Goal: Information Seeking & Learning: Learn about a topic

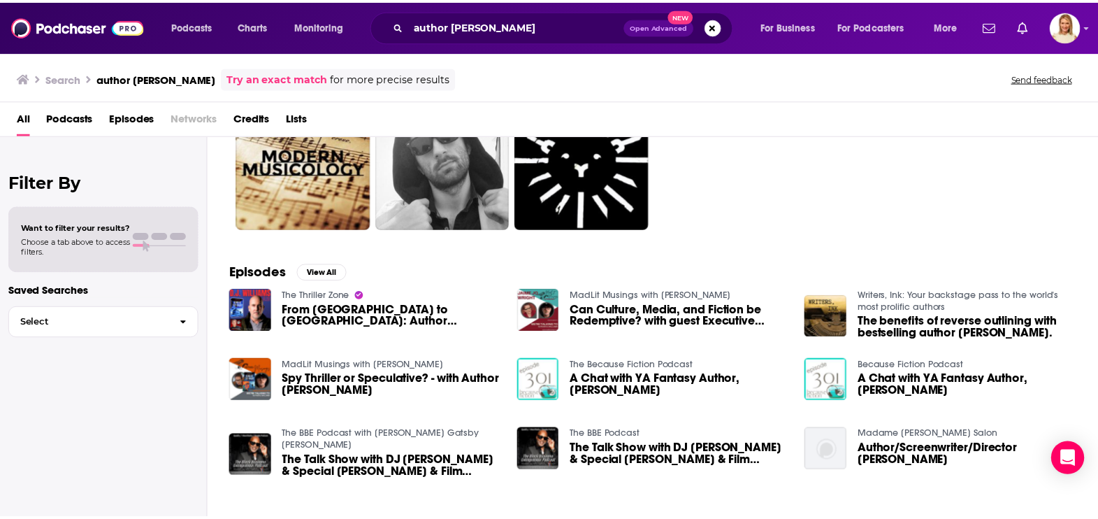
scroll to position [87, 0]
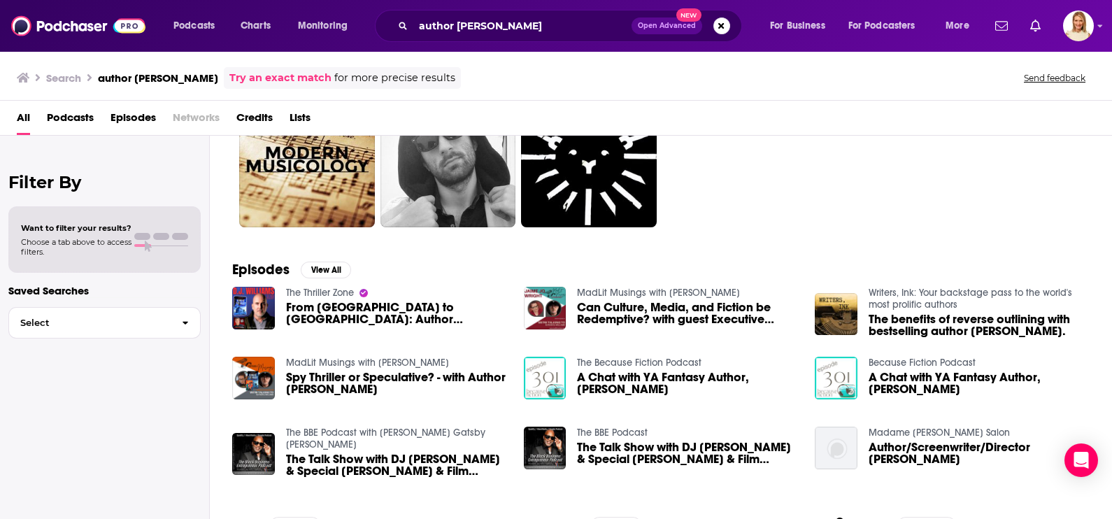
click at [440, 323] on span "From [GEOGRAPHIC_DATA] to [GEOGRAPHIC_DATA]: Author [PERSON_NAME]' Story" at bounding box center [396, 313] width 221 height 24
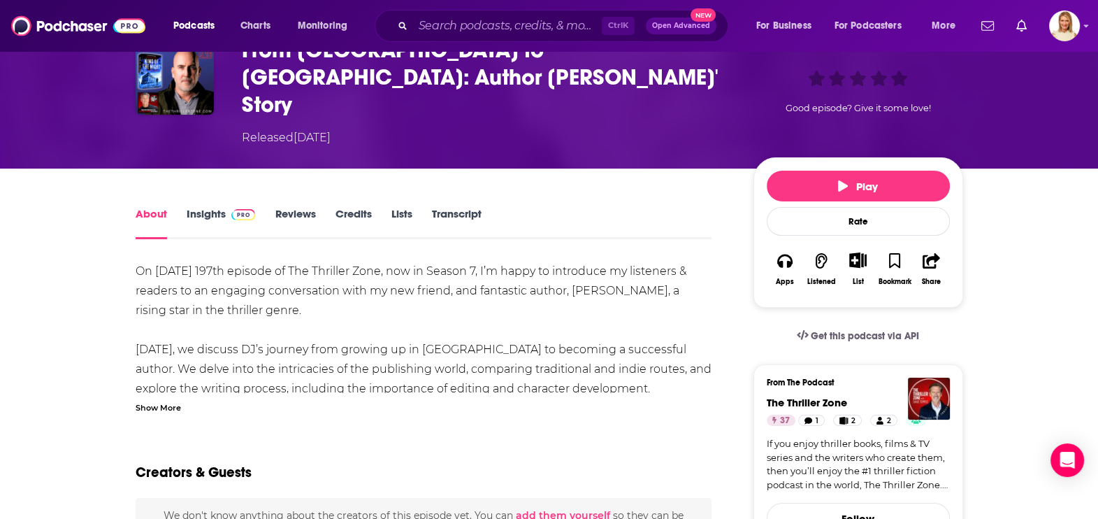
scroll to position [87, 0]
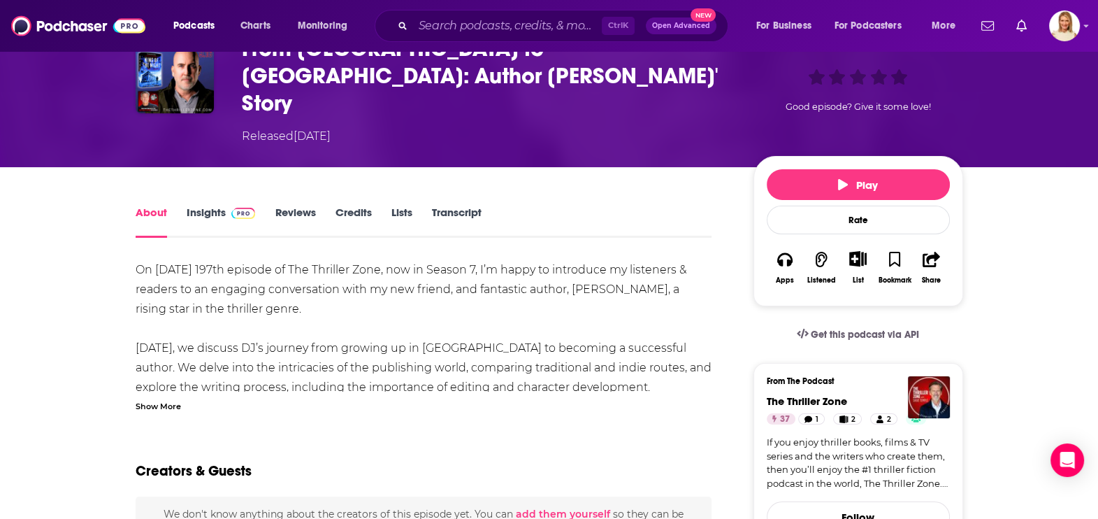
click at [168, 398] on div "Show More" at bounding box center [158, 404] width 45 height 13
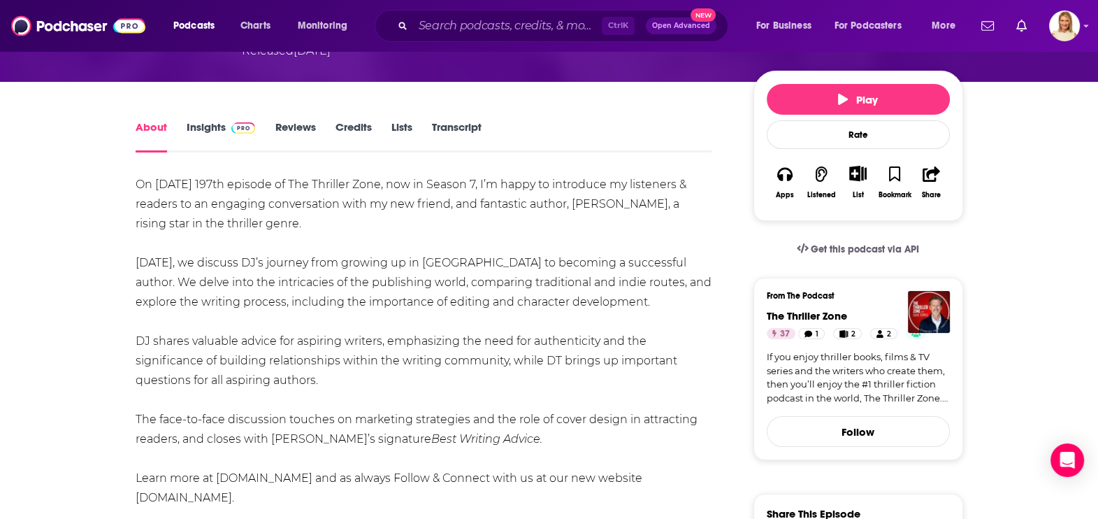
scroll to position [174, 0]
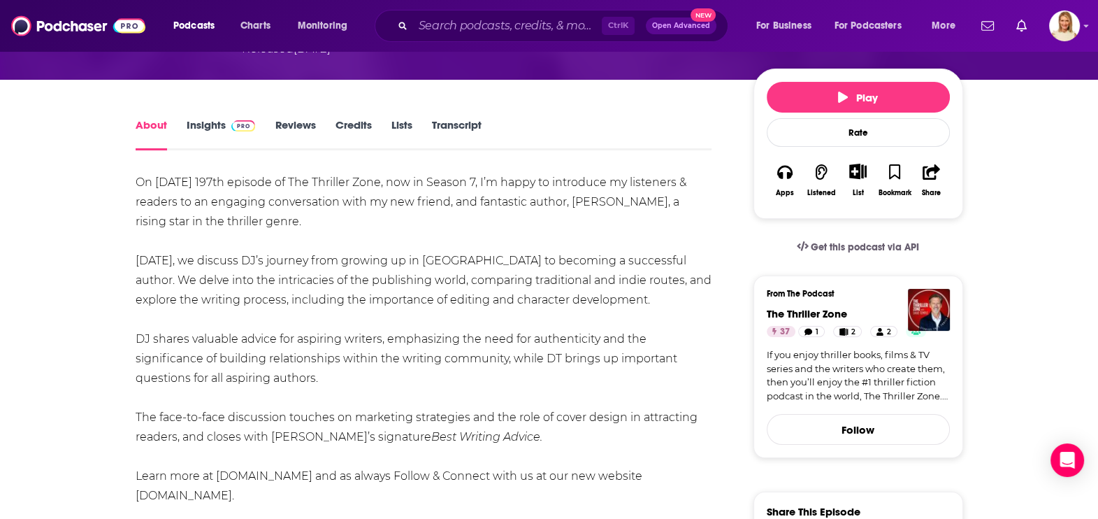
click at [211, 118] on link "Insights" at bounding box center [221, 134] width 69 height 32
